Goal: Find specific page/section: Find specific page/section

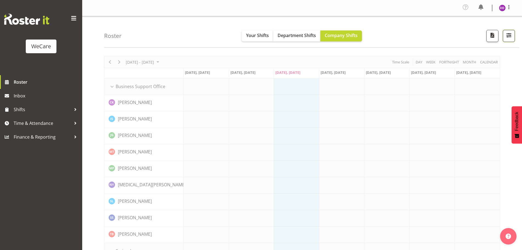
click at [509, 39] on span "button" at bounding box center [508, 35] width 7 height 7
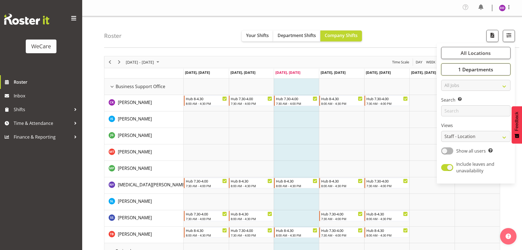
click at [488, 68] on span "1 Departments" at bounding box center [475, 69] width 35 height 7
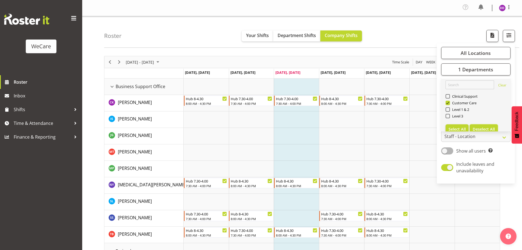
click at [485, 129] on span "Deselect All" at bounding box center [484, 128] width 22 height 5
checkbox input "false"
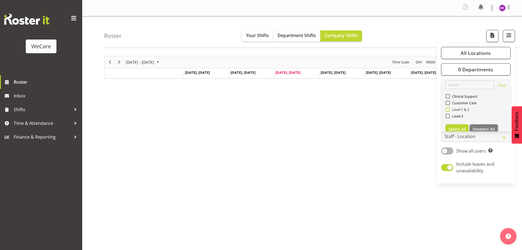
click at [449, 107] on span at bounding box center [448, 109] width 4 height 4
click at [449, 108] on input "Level 1 & 2" at bounding box center [448, 110] width 4 height 4
checkbox input "true"
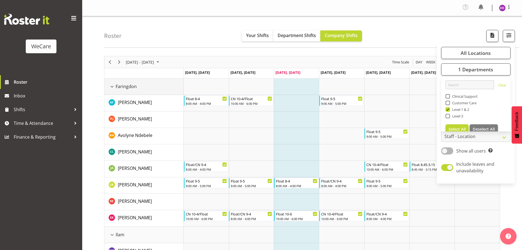
drag, startPoint x: 113, startPoint y: 87, endPoint x: 116, endPoint y: 88, distance: 3.3
click at [114, 88] on div "Faringdon resource" at bounding box center [112, 86] width 7 height 7
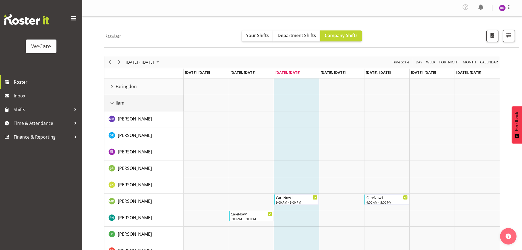
click at [118, 104] on span "Ilam" at bounding box center [120, 102] width 9 height 7
click at [112, 103] on div "Ilam resource" at bounding box center [112, 102] width 7 height 7
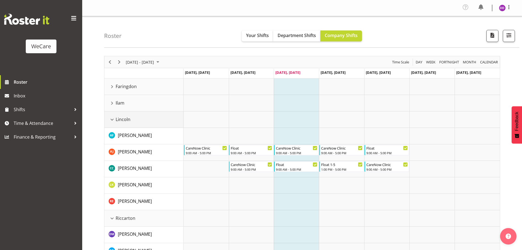
click at [113, 120] on div "Lincoln resource" at bounding box center [112, 119] width 7 height 7
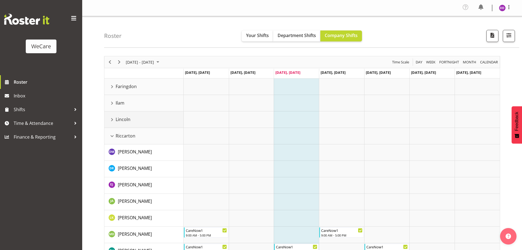
scroll to position [55, 0]
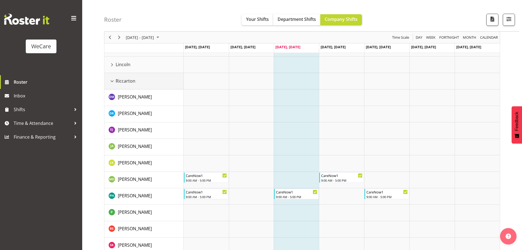
click at [114, 81] on div "Riccarton resource" at bounding box center [112, 81] width 7 height 7
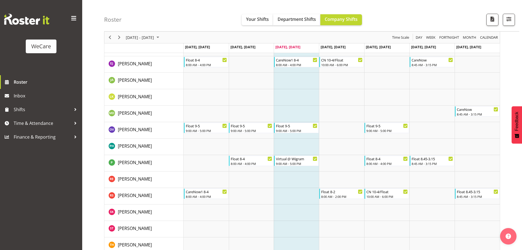
scroll to position [255, 0]
